Goal: Task Accomplishment & Management: Complete application form

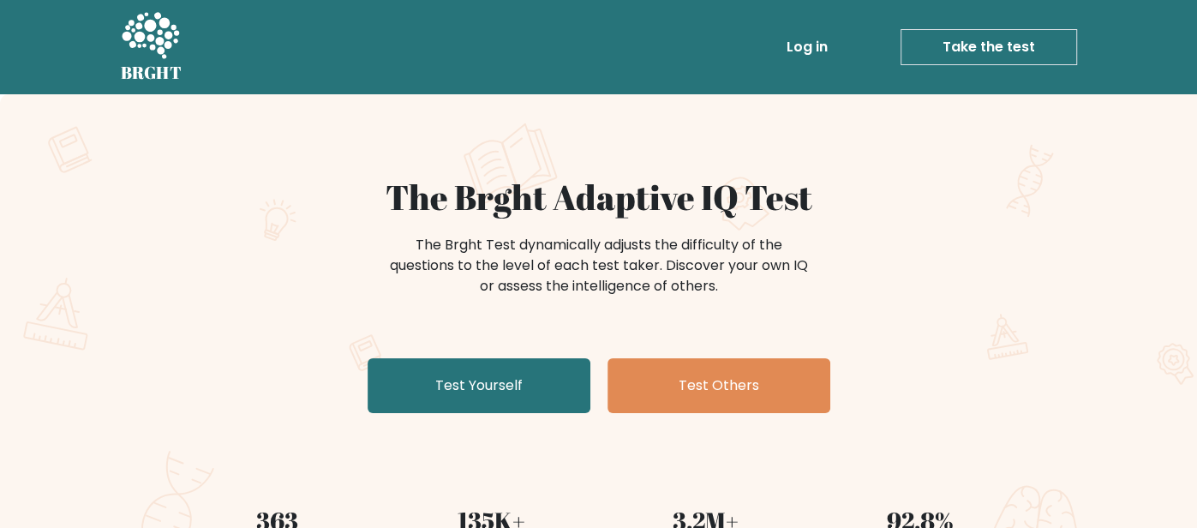
click at [391, 408] on link "Test Yourself" at bounding box center [478, 385] width 223 height 55
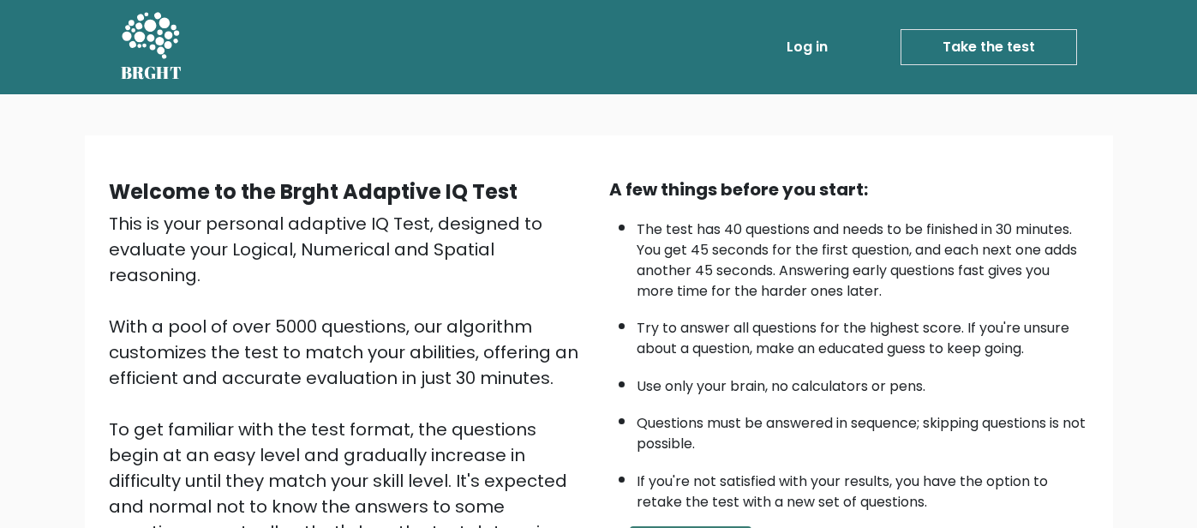
scroll to position [207, 0]
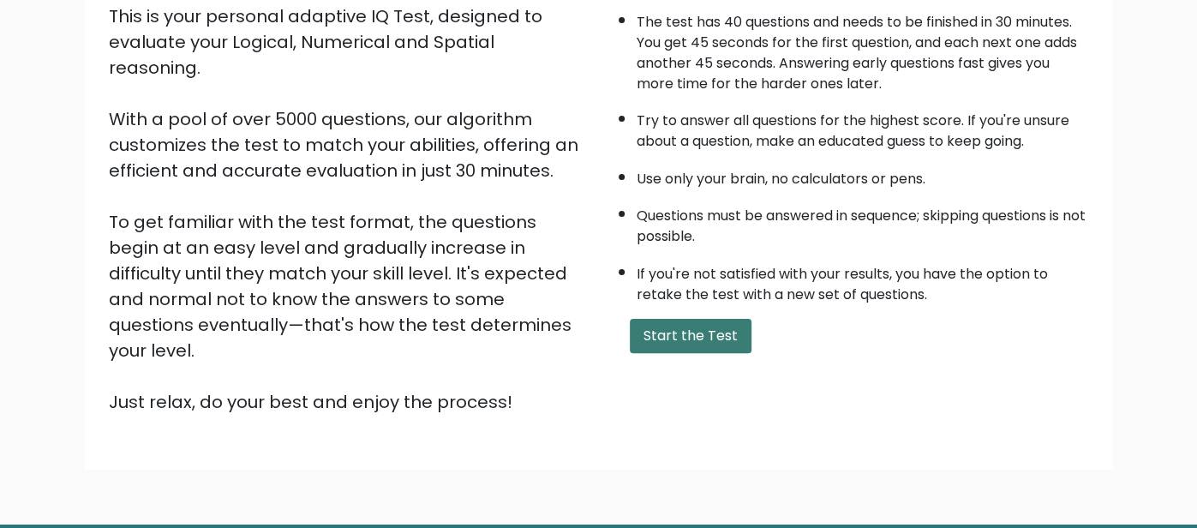
click at [698, 336] on button "Start the Test" at bounding box center [691, 336] width 122 height 34
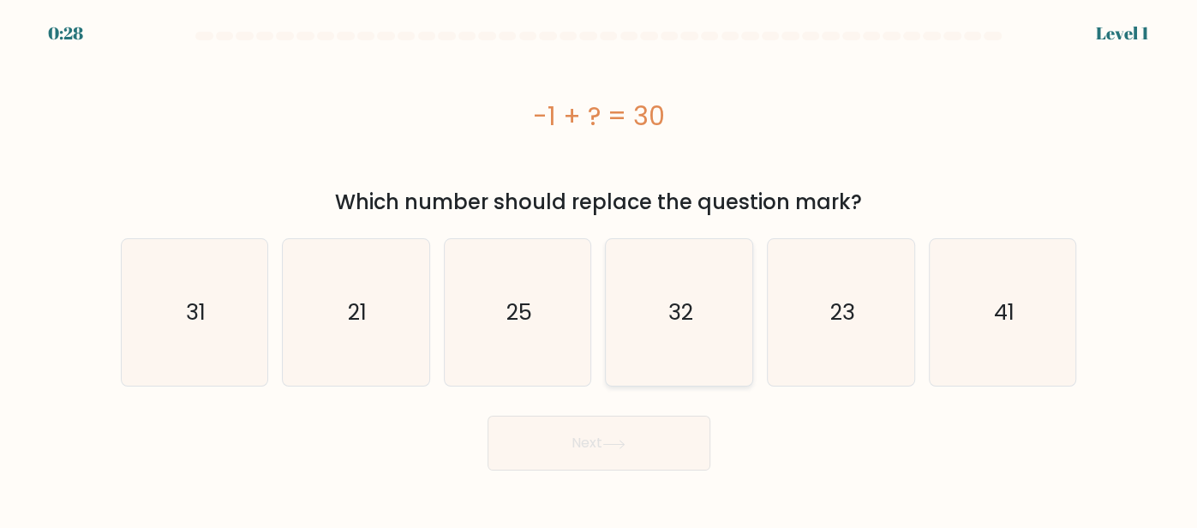
click at [629, 335] on icon "32" at bounding box center [679, 312] width 146 height 146
click at [600, 268] on input "d. 32" at bounding box center [599, 266] width 1 height 4
radio input "true"
click at [212, 316] on icon "31" at bounding box center [195, 312] width 146 height 146
click at [599, 268] on input "a. 31" at bounding box center [599, 266] width 1 height 4
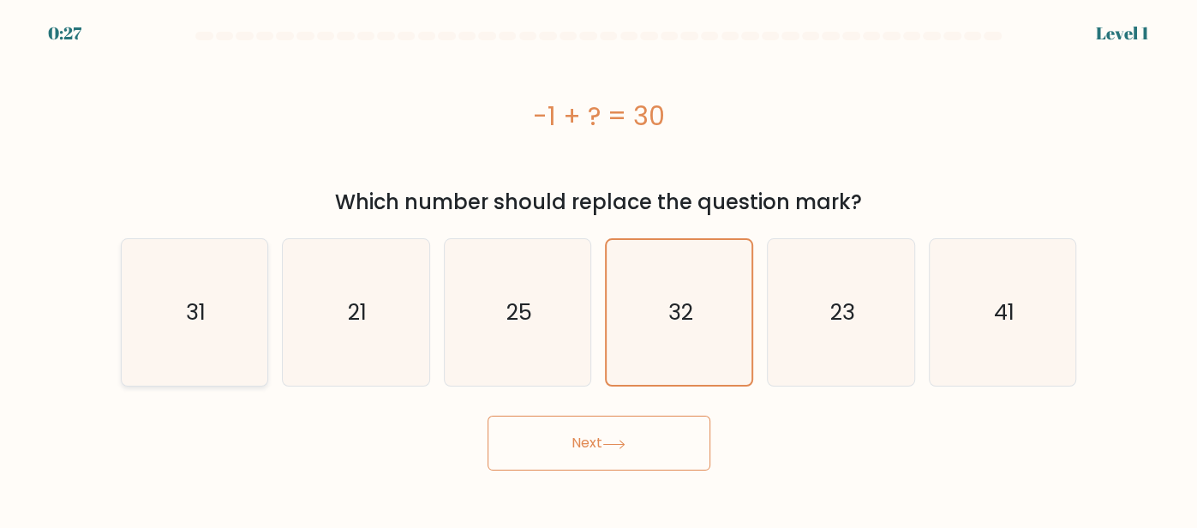
radio input "true"
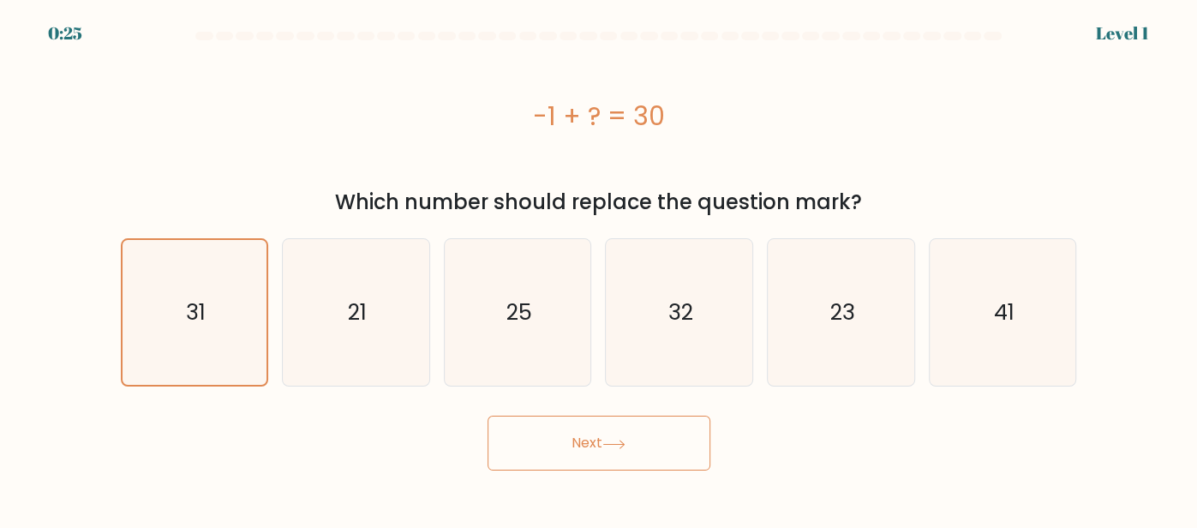
click at [624, 457] on button "Next" at bounding box center [598, 442] width 223 height 55
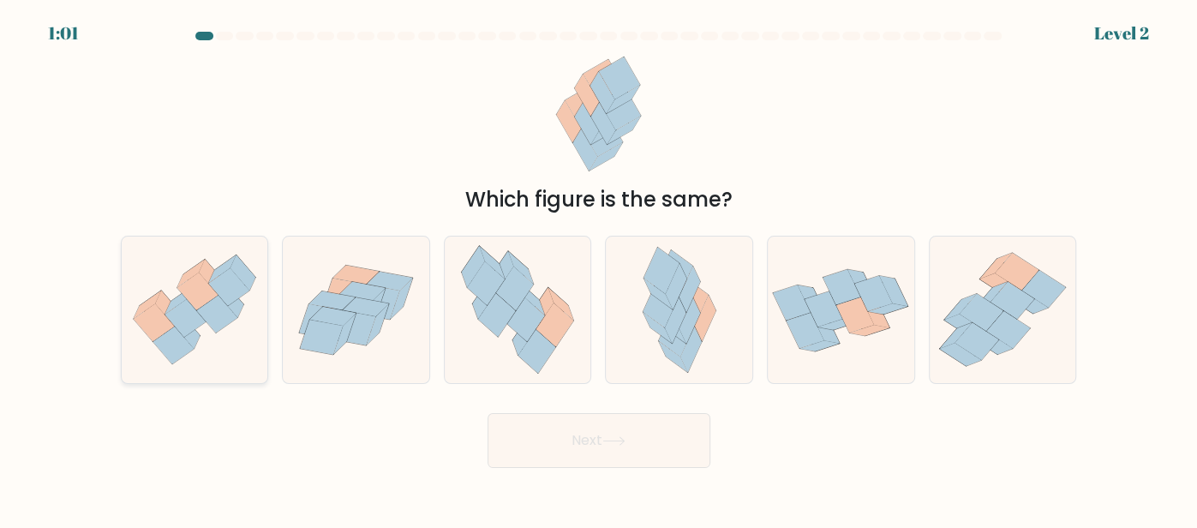
click at [182, 298] on icon at bounding box center [177, 299] width 27 height 27
click at [599, 268] on input "a." at bounding box center [599, 266] width 1 height 4
radio input "true"
click at [587, 458] on button "Next" at bounding box center [598, 440] width 223 height 55
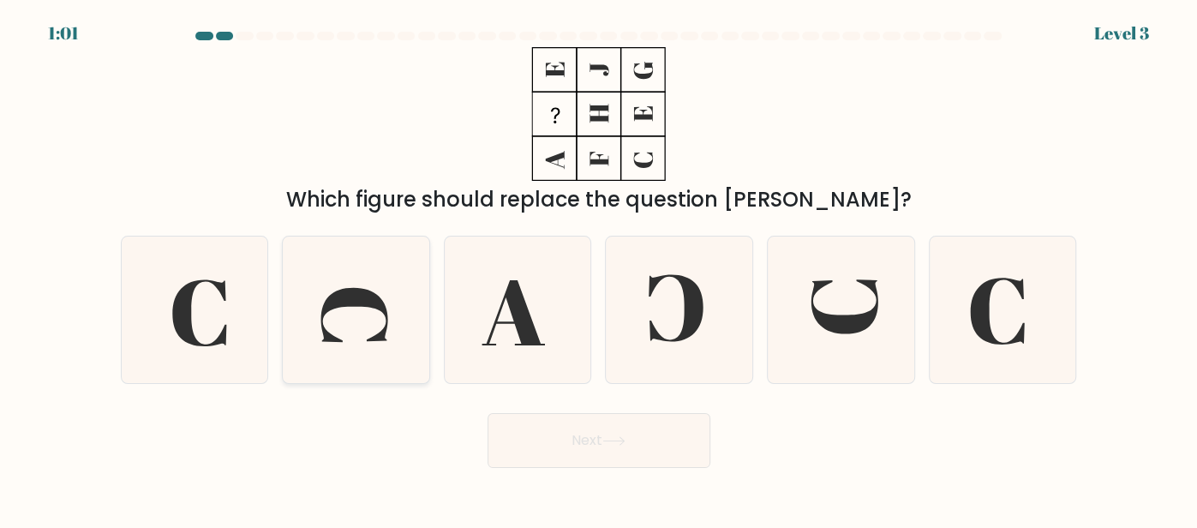
click at [343, 314] on icon at bounding box center [356, 309] width 146 height 146
click at [599, 268] on input "b." at bounding box center [599, 266] width 1 height 4
radio input "true"
click at [517, 446] on button "Next" at bounding box center [598, 440] width 223 height 55
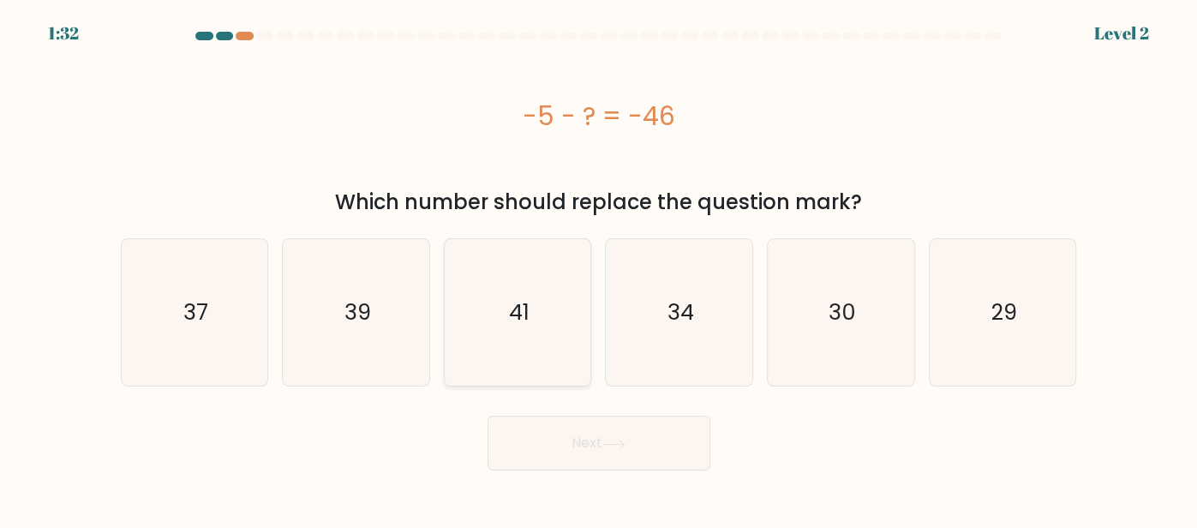
click at [486, 325] on icon "41" at bounding box center [518, 312] width 146 height 146
click at [599, 268] on input "c. 41" at bounding box center [599, 266] width 1 height 4
radio input "true"
click at [523, 431] on button "Next" at bounding box center [598, 442] width 223 height 55
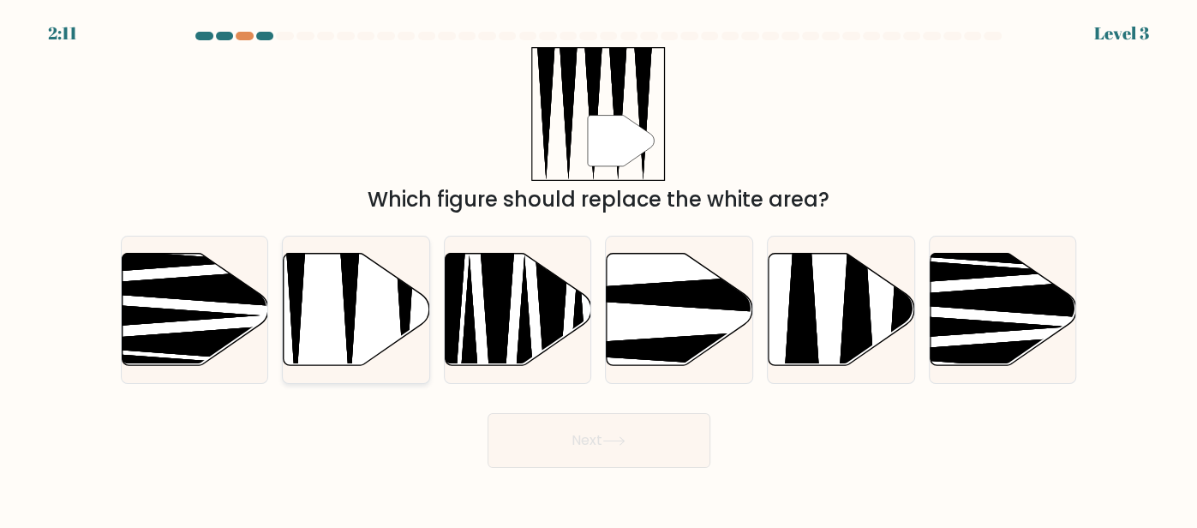
click at [340, 304] on icon at bounding box center [356, 309] width 146 height 112
click at [599, 268] on input "b." at bounding box center [599, 266] width 1 height 4
radio input "true"
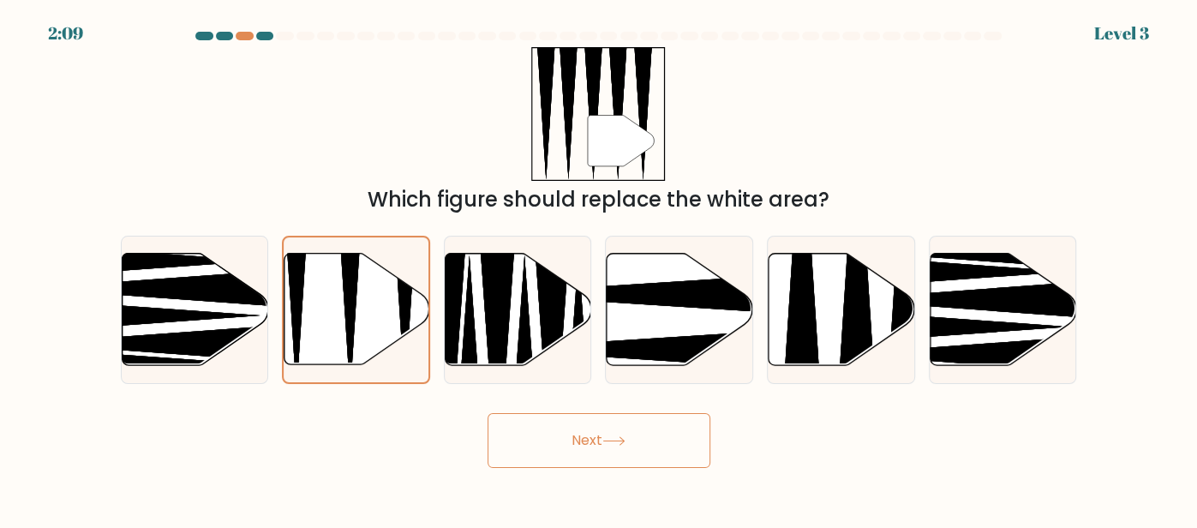
click at [570, 445] on button "Next" at bounding box center [598, 440] width 223 height 55
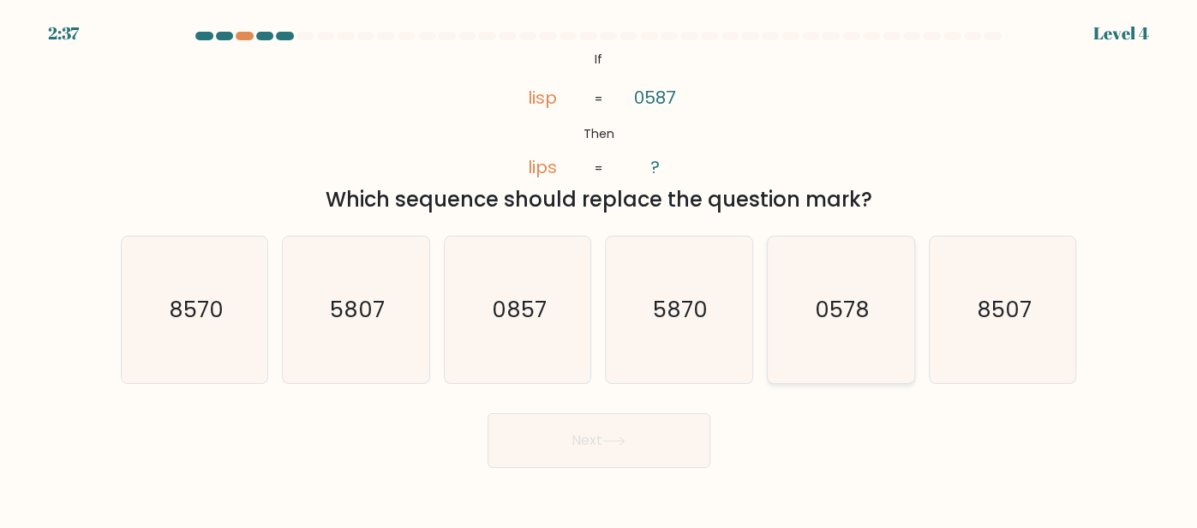
click at [791, 294] on icon "0578" at bounding box center [840, 309] width 146 height 146
click at [600, 268] on input "e. 0578" at bounding box center [599, 266] width 1 height 4
radio input "true"
click at [663, 445] on button "Next" at bounding box center [598, 440] width 223 height 55
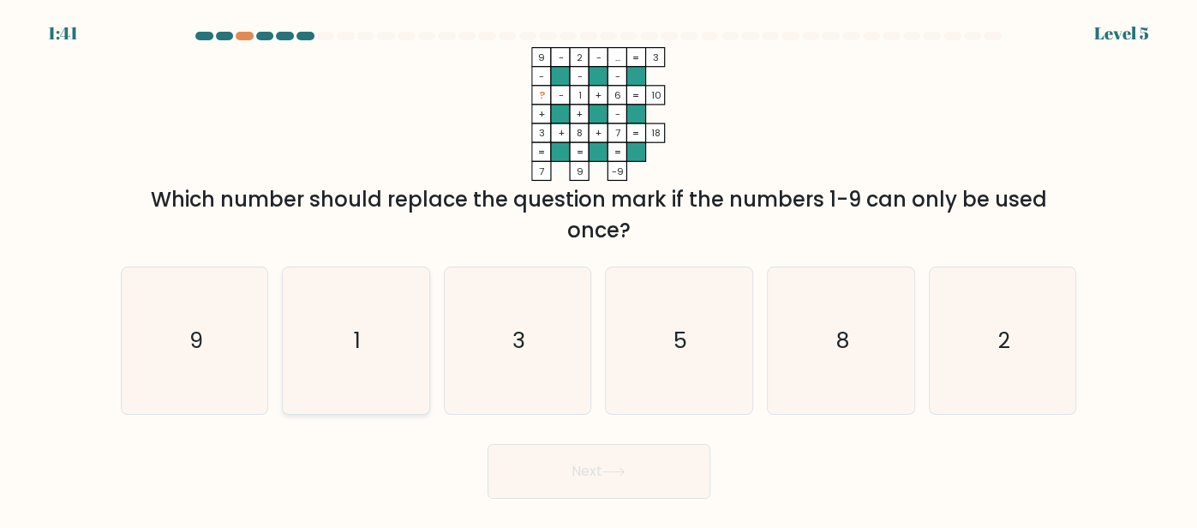
click at [371, 343] on icon "1" at bounding box center [356, 340] width 146 height 146
click at [599, 268] on input "b. 1" at bounding box center [599, 266] width 1 height 4
radio input "true"
click at [636, 492] on button "Next" at bounding box center [598, 471] width 223 height 55
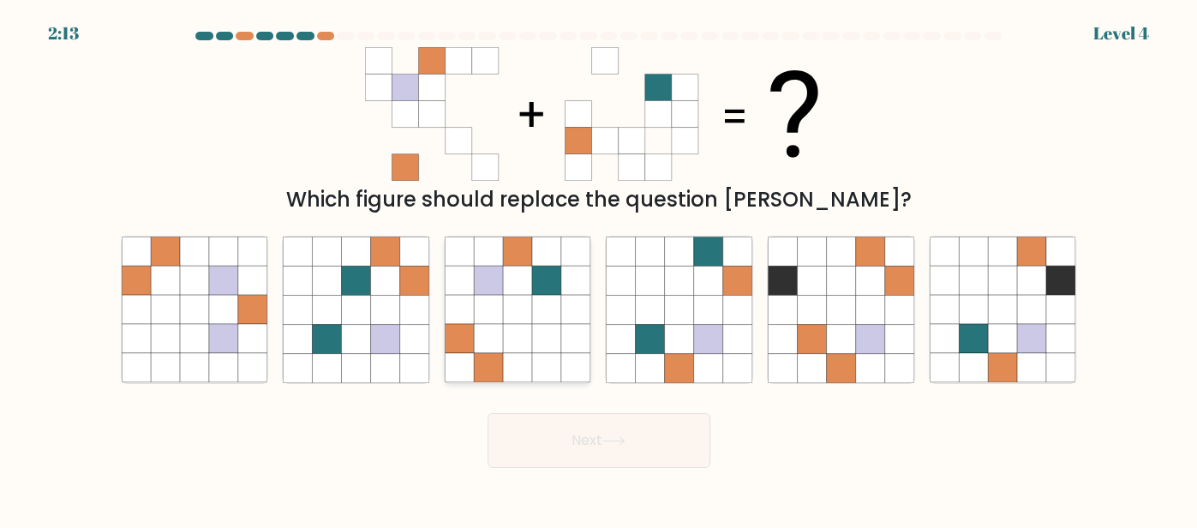
click at [510, 307] on icon at bounding box center [517, 309] width 29 height 29
click at [599, 268] on input "c." at bounding box center [599, 266] width 1 height 4
radio input "true"
click at [565, 449] on button "Next" at bounding box center [598, 440] width 223 height 55
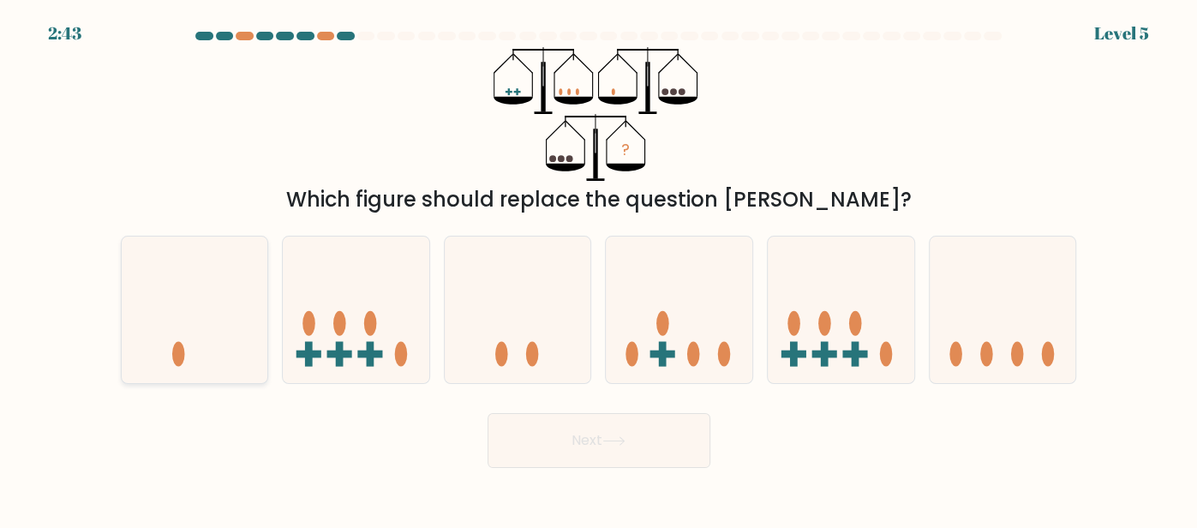
click at [243, 314] on icon at bounding box center [195, 309] width 146 height 121
click at [599, 268] on input "a." at bounding box center [599, 266] width 1 height 4
radio input "true"
click at [613, 461] on button "Next" at bounding box center [598, 440] width 223 height 55
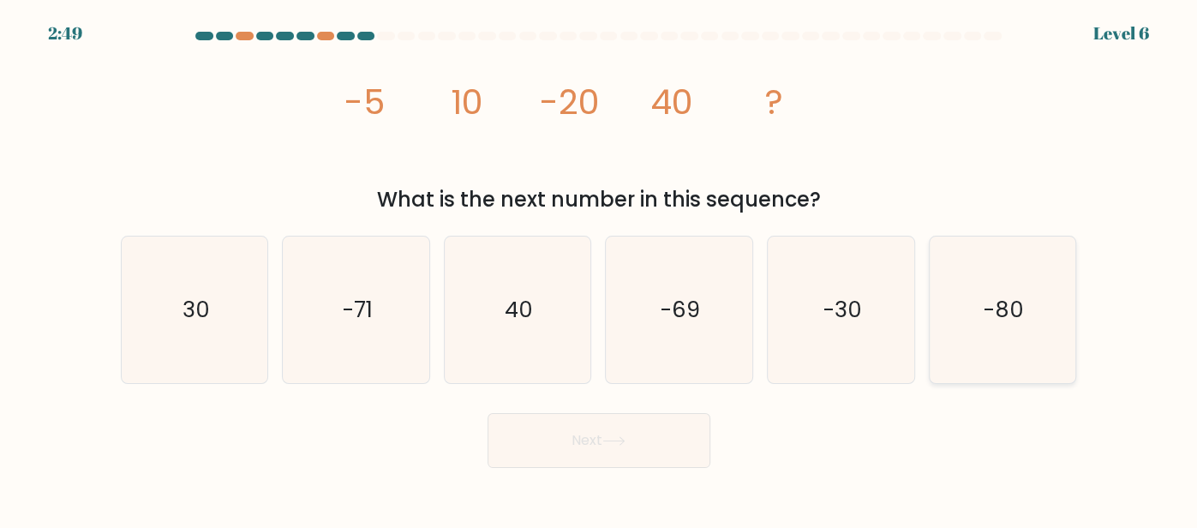
click at [978, 315] on icon "-80" at bounding box center [1002, 309] width 146 height 146
click at [600, 268] on input "f. -80" at bounding box center [599, 266] width 1 height 4
radio input "true"
click at [625, 442] on icon at bounding box center [613, 440] width 23 height 9
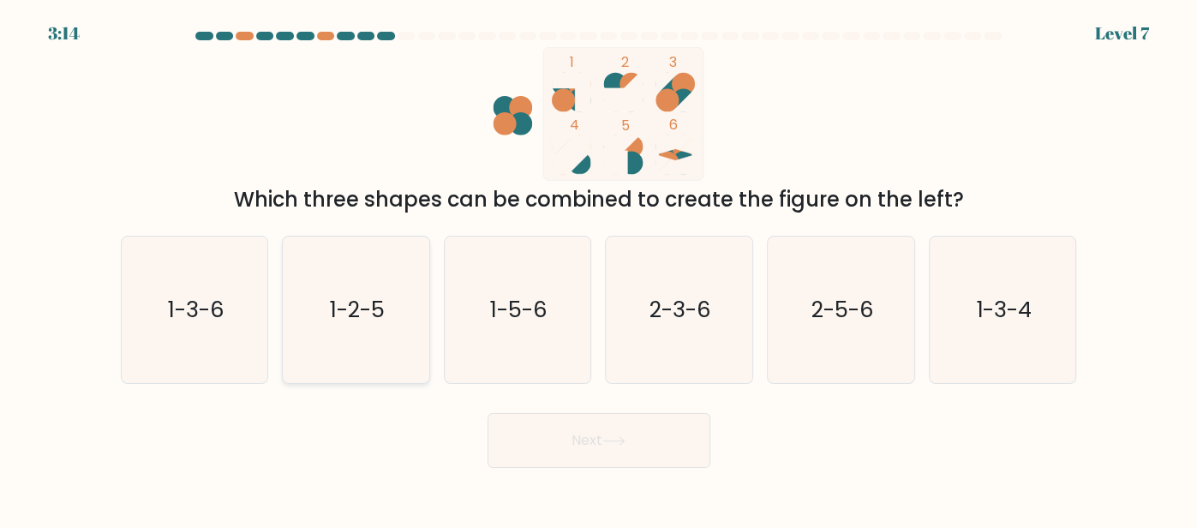
click at [381, 316] on text "1-2-5" at bounding box center [357, 309] width 55 height 31
click at [599, 268] on input "b. 1-2-5" at bounding box center [599, 266] width 1 height 4
radio input "true"
click at [527, 439] on button "Next" at bounding box center [598, 440] width 223 height 55
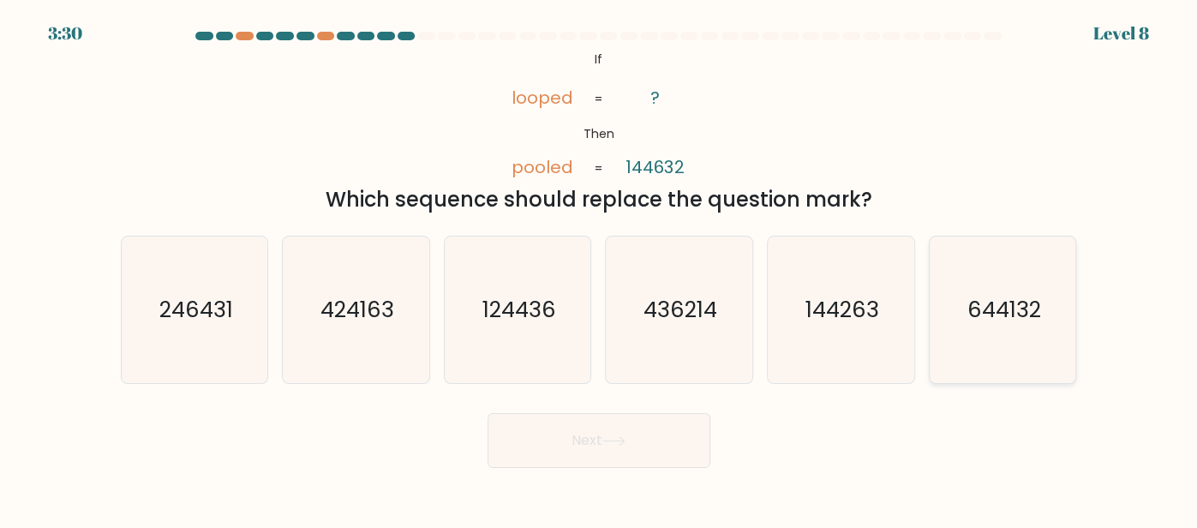
click at [967, 309] on text "644132" at bounding box center [1004, 309] width 74 height 31
click at [600, 268] on input "f. 644132" at bounding box center [599, 266] width 1 height 4
radio input "true"
click at [646, 448] on button "Next" at bounding box center [598, 440] width 223 height 55
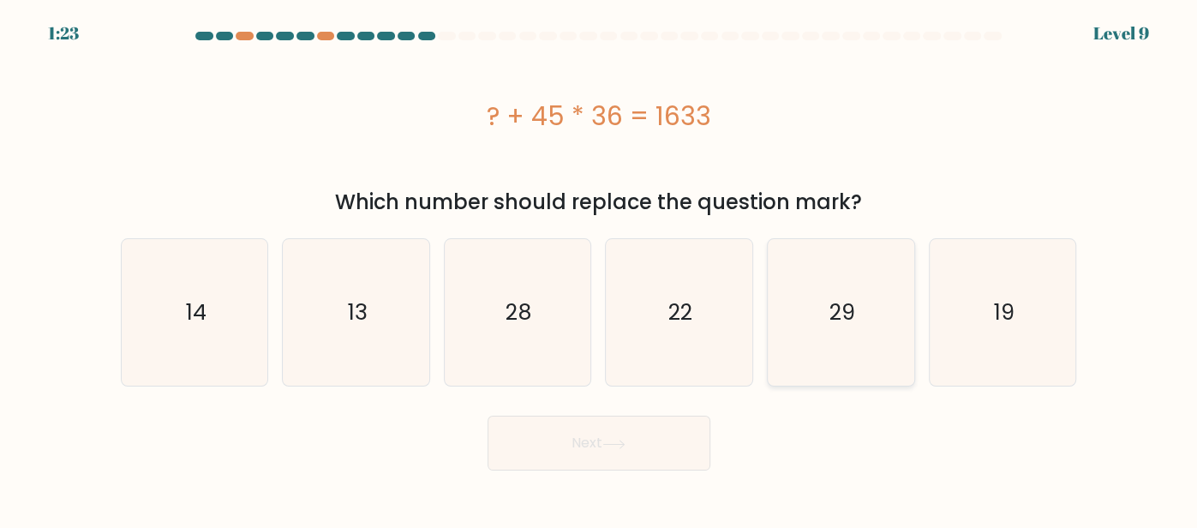
click at [827, 344] on icon "29" at bounding box center [840, 312] width 146 height 146
click at [600, 268] on input "e. 29" at bounding box center [599, 266] width 1 height 4
radio input "true"
click at [643, 463] on button "Next" at bounding box center [598, 442] width 223 height 55
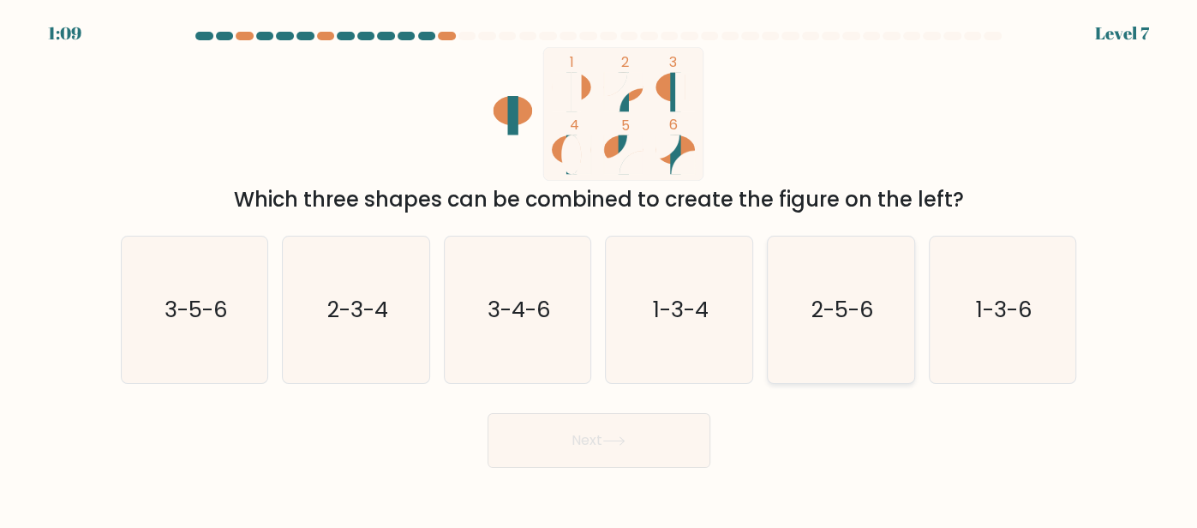
click at [816, 323] on text "2-5-6" at bounding box center [842, 309] width 63 height 31
click at [600, 268] on input "e. 2-5-6" at bounding box center [599, 266] width 1 height 4
radio input "true"
click at [652, 430] on button "Next" at bounding box center [598, 440] width 223 height 55
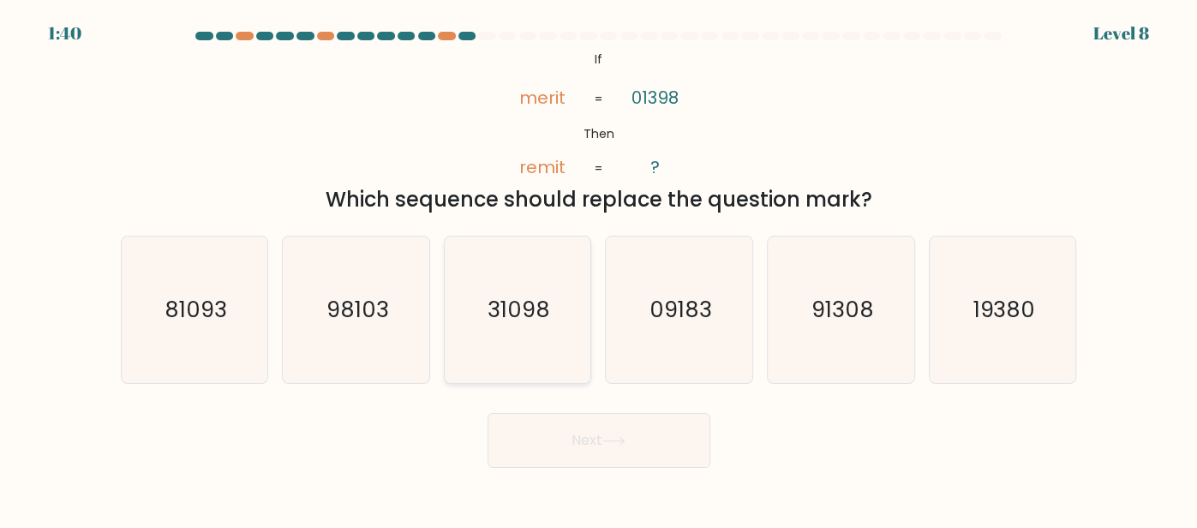
click at [531, 322] on text "31098" at bounding box center [518, 309] width 63 height 31
click at [599, 268] on input "c. 31098" at bounding box center [599, 266] width 1 height 4
radio input "true"
click at [514, 431] on button "Next" at bounding box center [598, 440] width 223 height 55
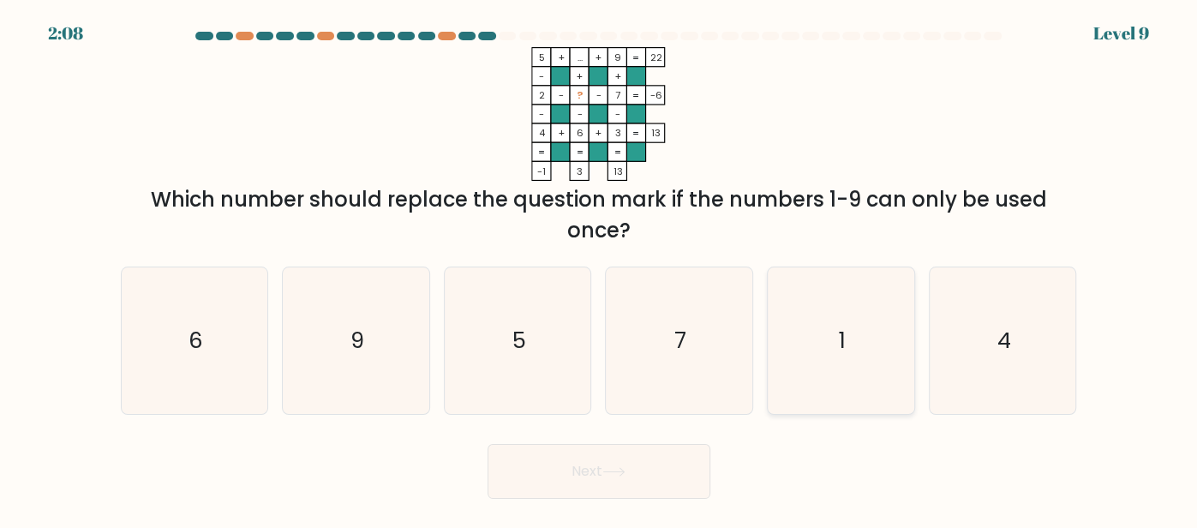
click at [880, 303] on icon "1" at bounding box center [840, 340] width 146 height 146
click at [600, 268] on input "e. 1" at bounding box center [599, 266] width 1 height 4
radio input "true"
click at [556, 471] on button "Next" at bounding box center [598, 471] width 223 height 55
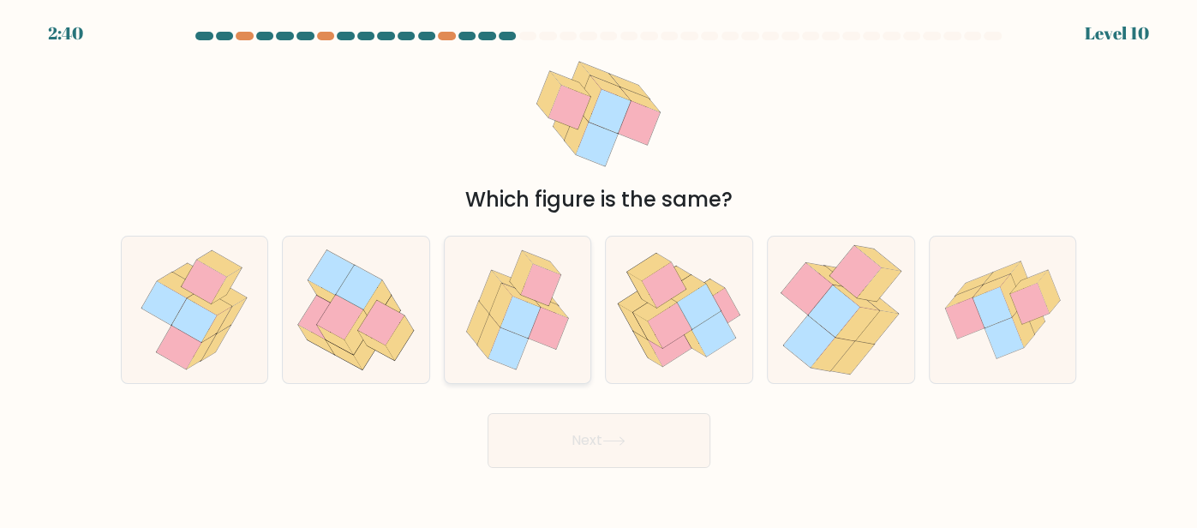
click at [481, 303] on icon at bounding box center [490, 292] width 23 height 44
click at [599, 268] on input "c." at bounding box center [599, 266] width 1 height 4
radio input "true"
click at [189, 302] on icon at bounding box center [194, 320] width 45 height 44
click at [599, 268] on input "a." at bounding box center [599, 266] width 1 height 4
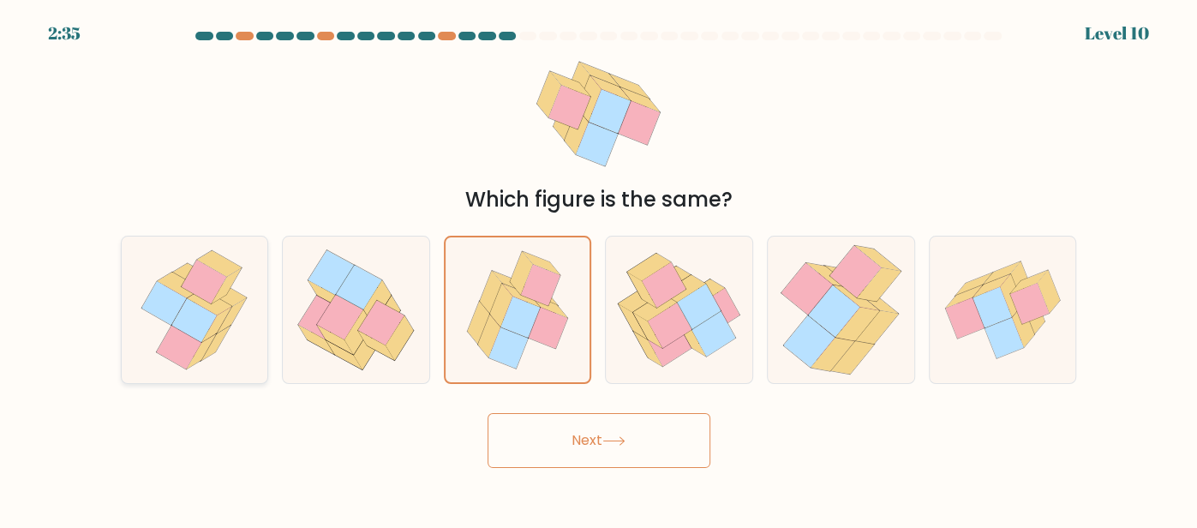
radio input "true"
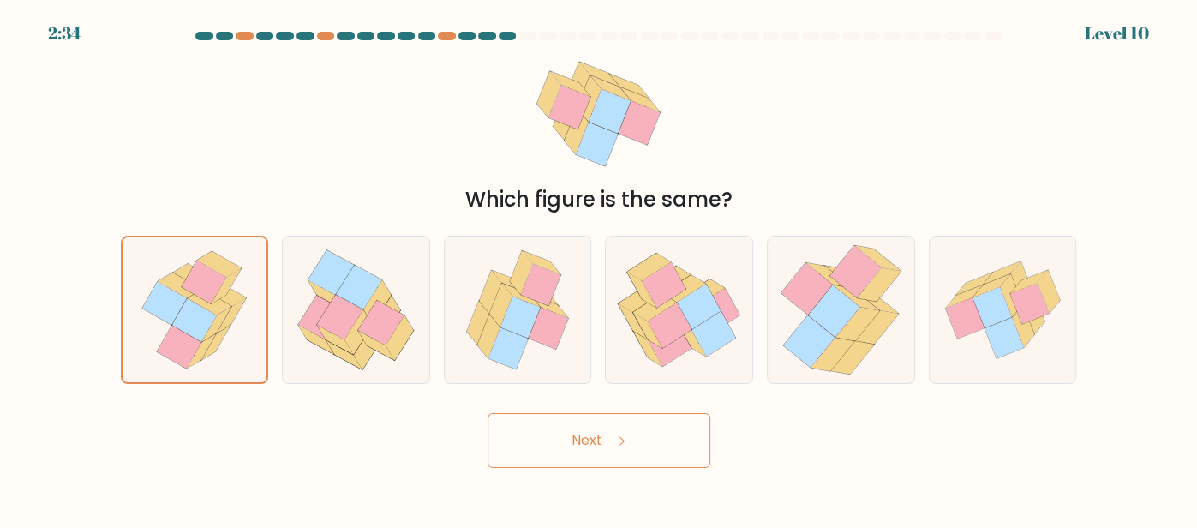
click at [556, 439] on button "Next" at bounding box center [598, 440] width 223 height 55
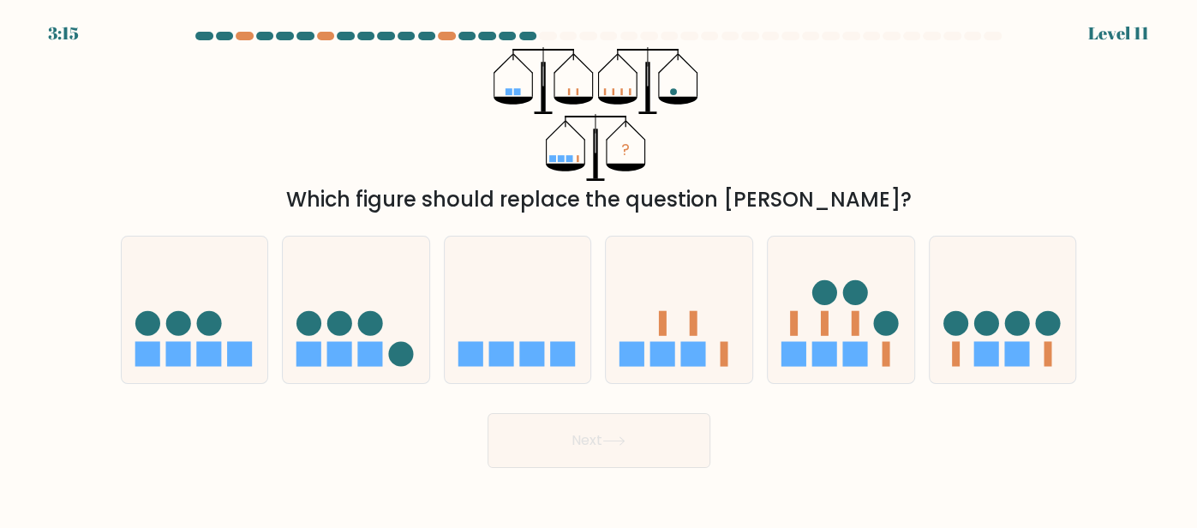
click at [522, 194] on div "Which figure should replace the question [PERSON_NAME]?" at bounding box center [598, 199] width 935 height 31
click at [530, 308] on icon at bounding box center [518, 309] width 146 height 121
click at [599, 268] on input "c." at bounding box center [599, 266] width 1 height 4
radio input "true"
click at [547, 462] on button "Next" at bounding box center [598, 440] width 223 height 55
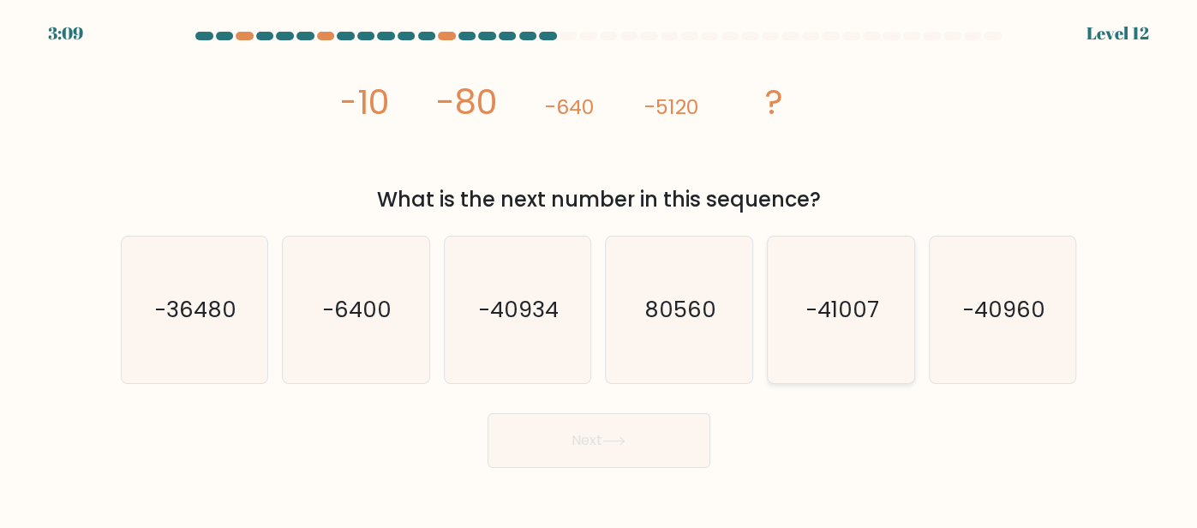
click at [811, 339] on icon "-41007" at bounding box center [840, 309] width 146 height 146
click at [600, 268] on input "e. -41007" at bounding box center [599, 266] width 1 height 4
radio input "true"
click at [634, 456] on button "Next" at bounding box center [598, 440] width 223 height 55
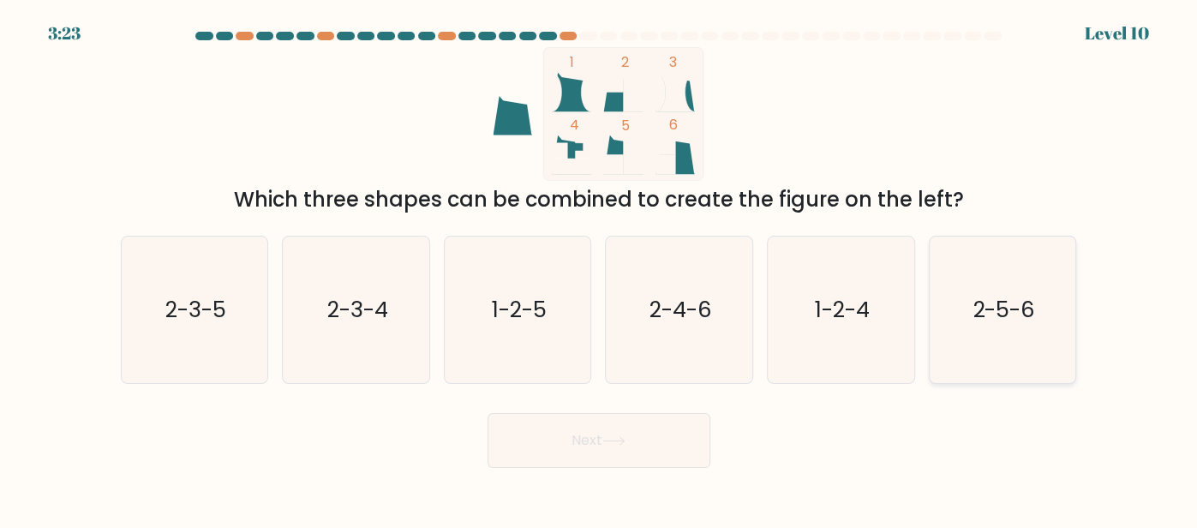
click at [953, 346] on icon "2-5-6" at bounding box center [1002, 309] width 146 height 146
click at [600, 268] on input "f. 2-5-6" at bounding box center [599, 266] width 1 height 4
radio input "true"
click at [612, 424] on button "Next" at bounding box center [598, 440] width 223 height 55
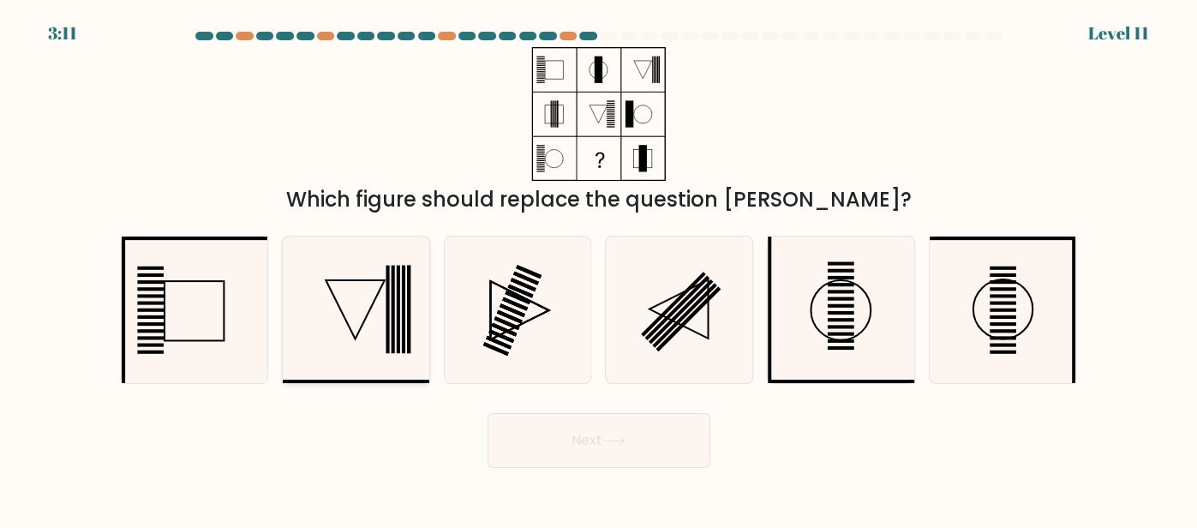
click at [392, 357] on icon at bounding box center [356, 309] width 146 height 146
click at [599, 268] on input "b." at bounding box center [599, 266] width 1 height 4
radio input "true"
click at [518, 439] on button "Next" at bounding box center [598, 440] width 223 height 55
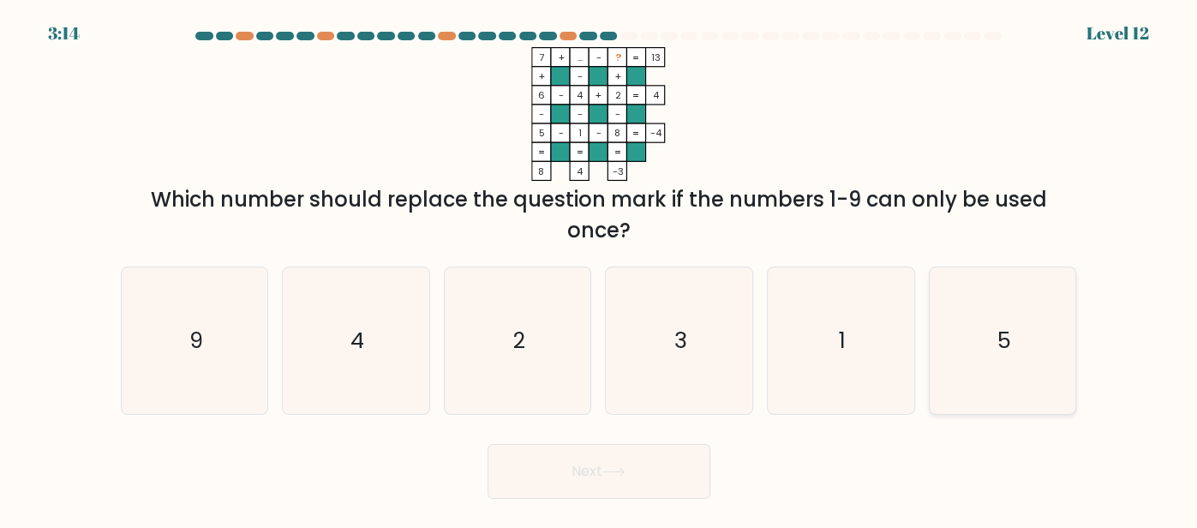
click at [974, 350] on icon "5" at bounding box center [1002, 340] width 146 height 146
click at [600, 268] on input "f. 5" at bounding box center [599, 266] width 1 height 4
radio input "true"
click at [673, 477] on button "Next" at bounding box center [598, 471] width 223 height 55
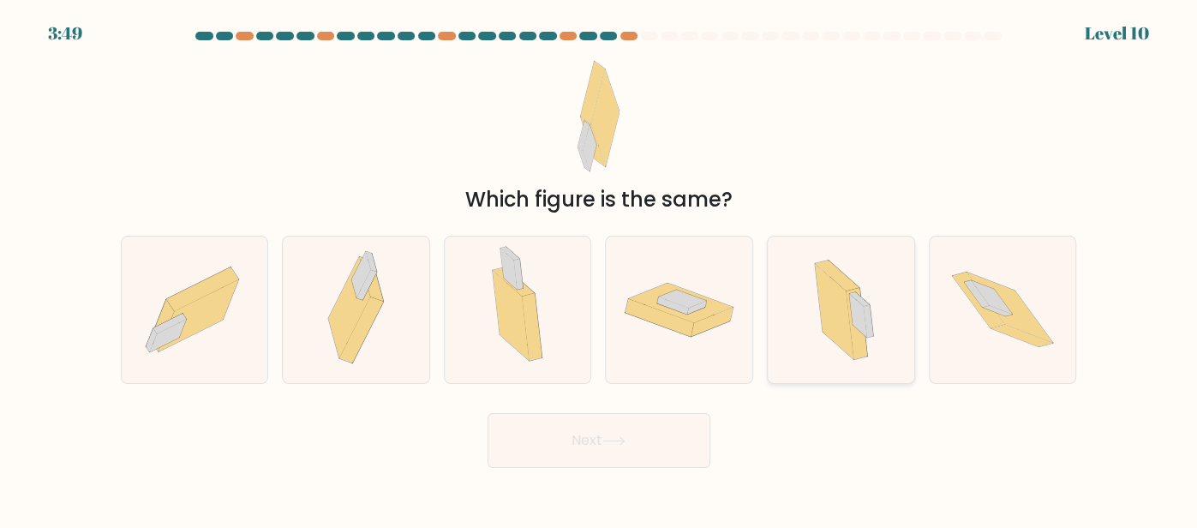
click at [816, 356] on icon at bounding box center [841, 309] width 88 height 146
click at [600, 268] on input "e." at bounding box center [599, 266] width 1 height 4
radio input "true"
click at [640, 452] on button "Next" at bounding box center [598, 440] width 223 height 55
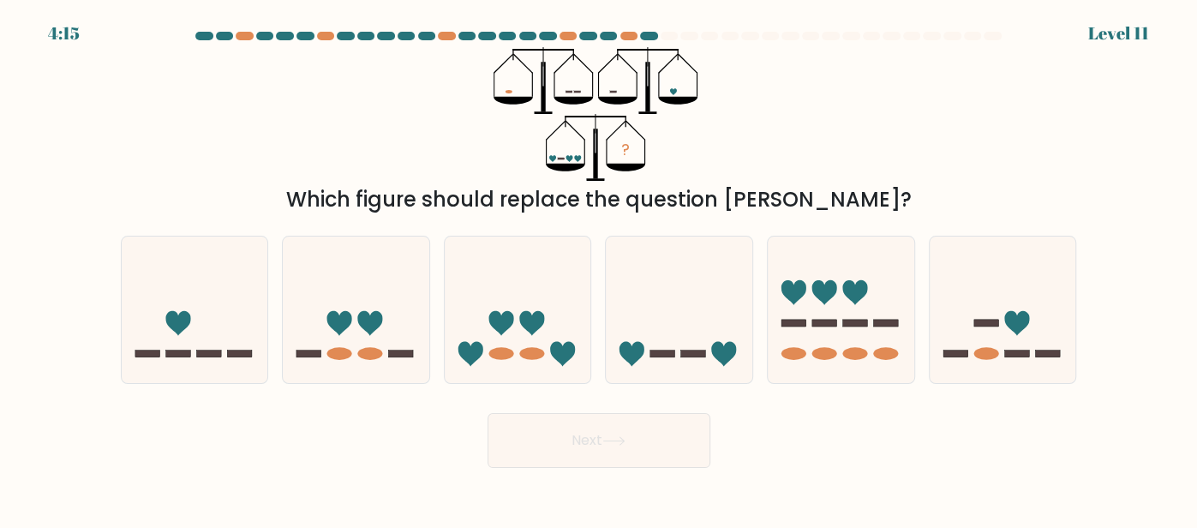
click at [603, 339] on div "d." at bounding box center [679, 310] width 162 height 148
click at [611, 338] on icon at bounding box center [679, 309] width 146 height 121
click at [600, 268] on input "d." at bounding box center [599, 266] width 1 height 4
radio input "true"
click at [572, 442] on button "Next" at bounding box center [598, 440] width 223 height 55
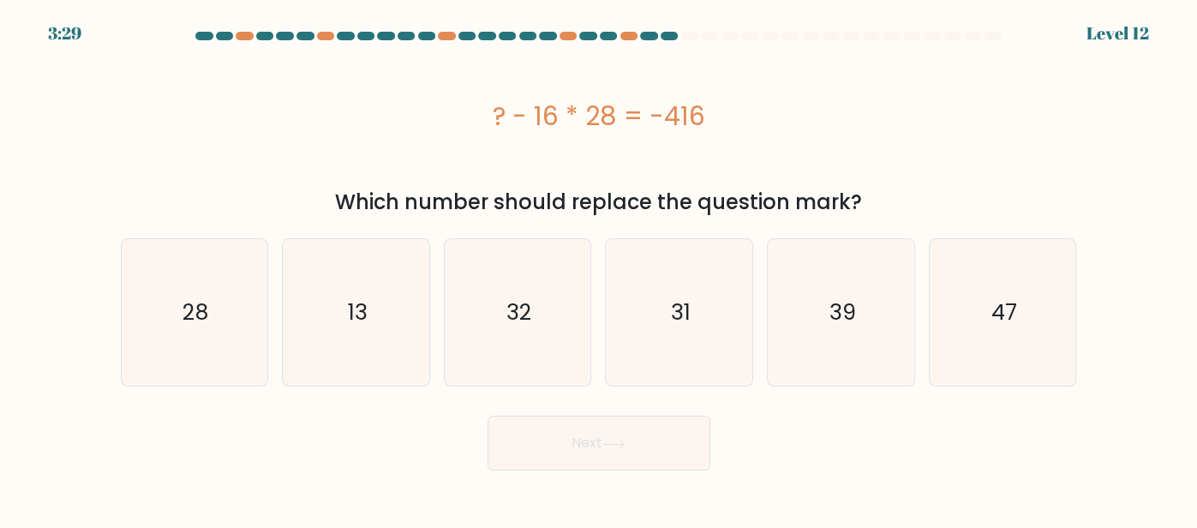
click at [141, 83] on div "? - 16 * 28 = -416" at bounding box center [599, 115] width 956 height 137
click at [270, 131] on div "? - 16 * 28 = -416" at bounding box center [599, 116] width 956 height 39
